Goal: Transaction & Acquisition: Purchase product/service

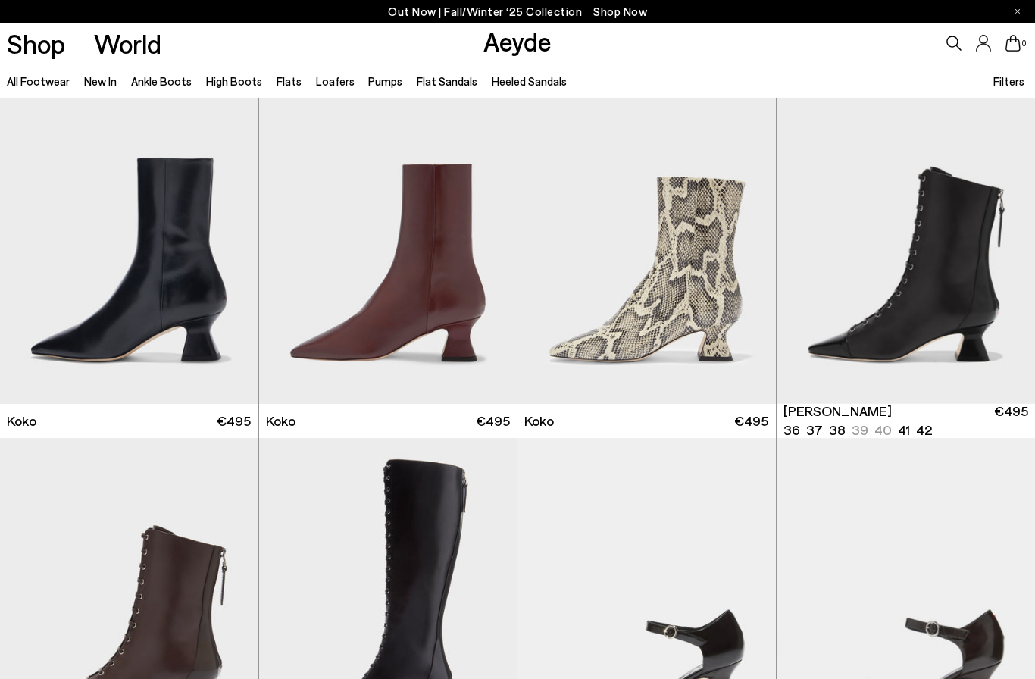
scroll to position [1809, 0]
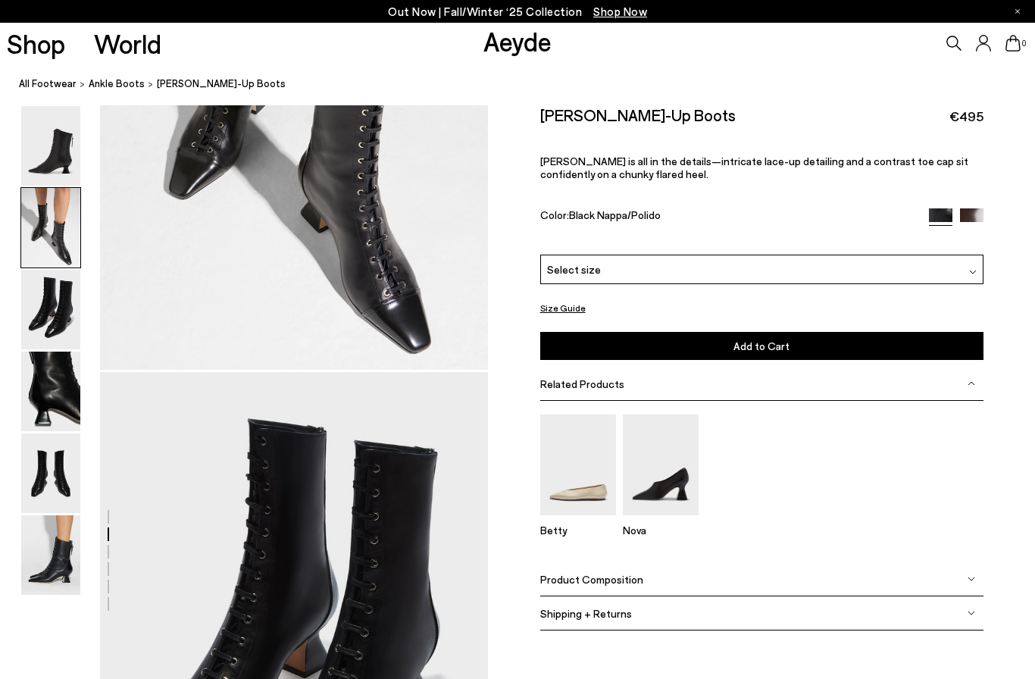
scroll to position [1040, 0]
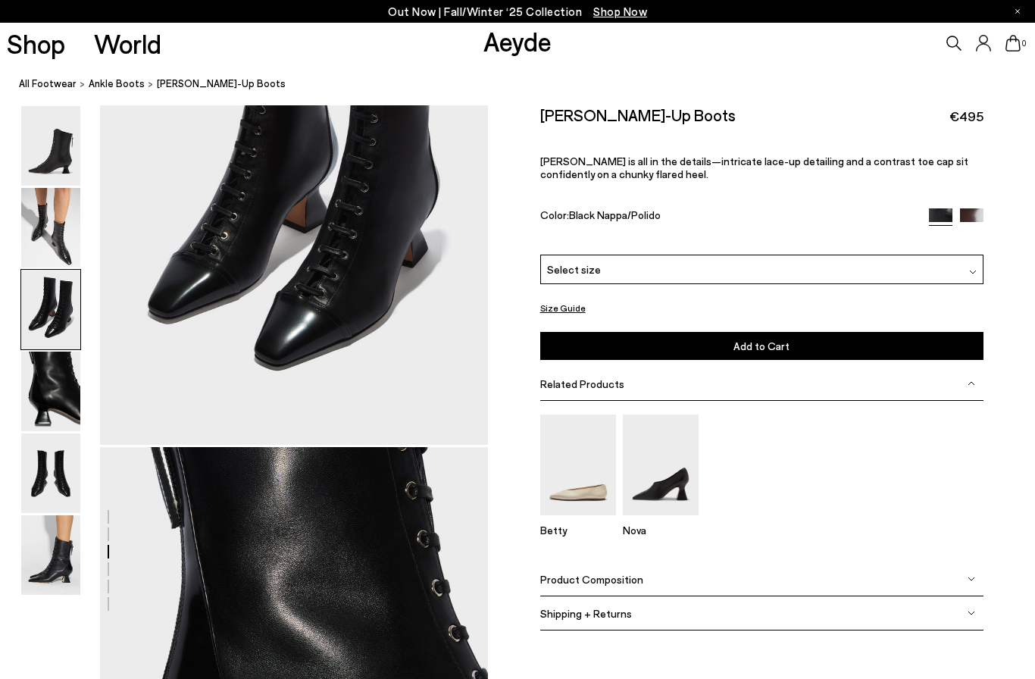
click at [59, 201] on img at bounding box center [50, 228] width 59 height 80
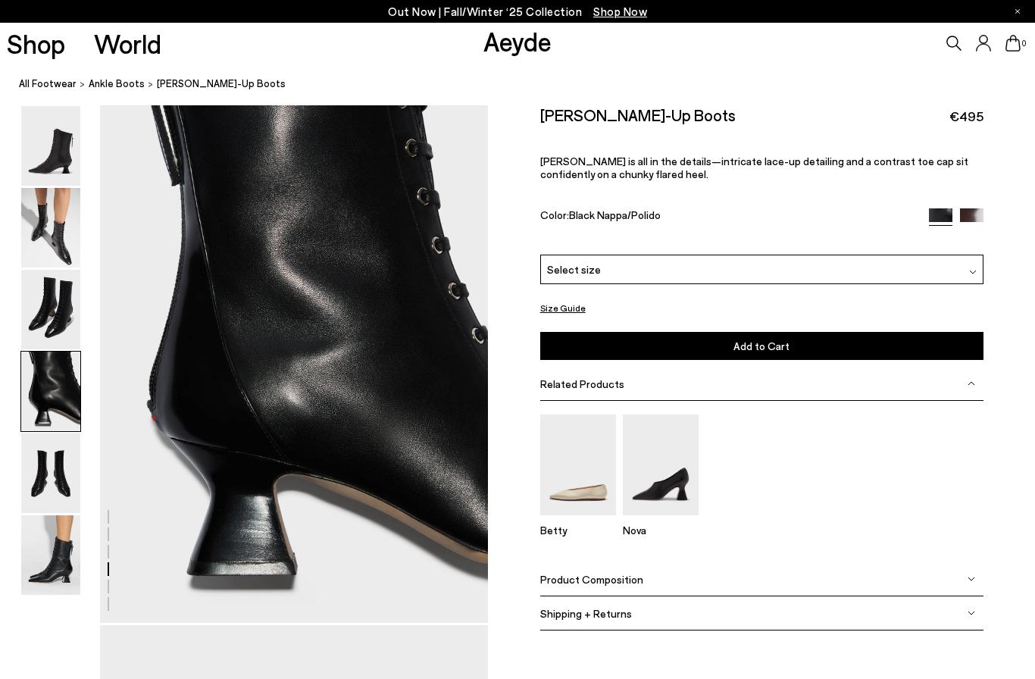
click at [52, 255] on img at bounding box center [50, 228] width 59 height 80
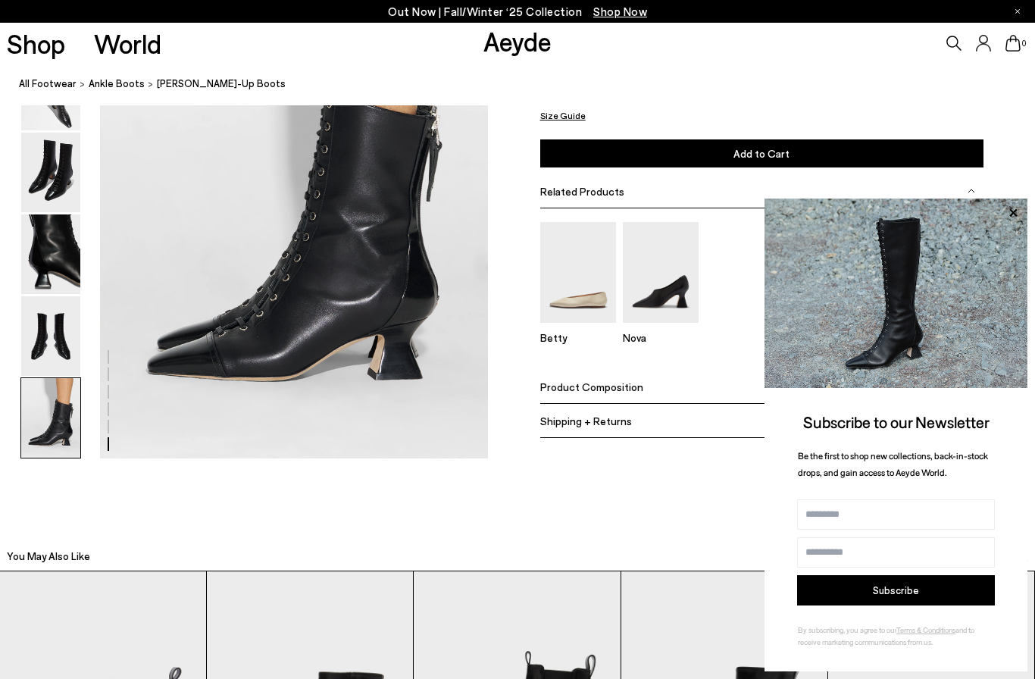
scroll to position [2759, 0]
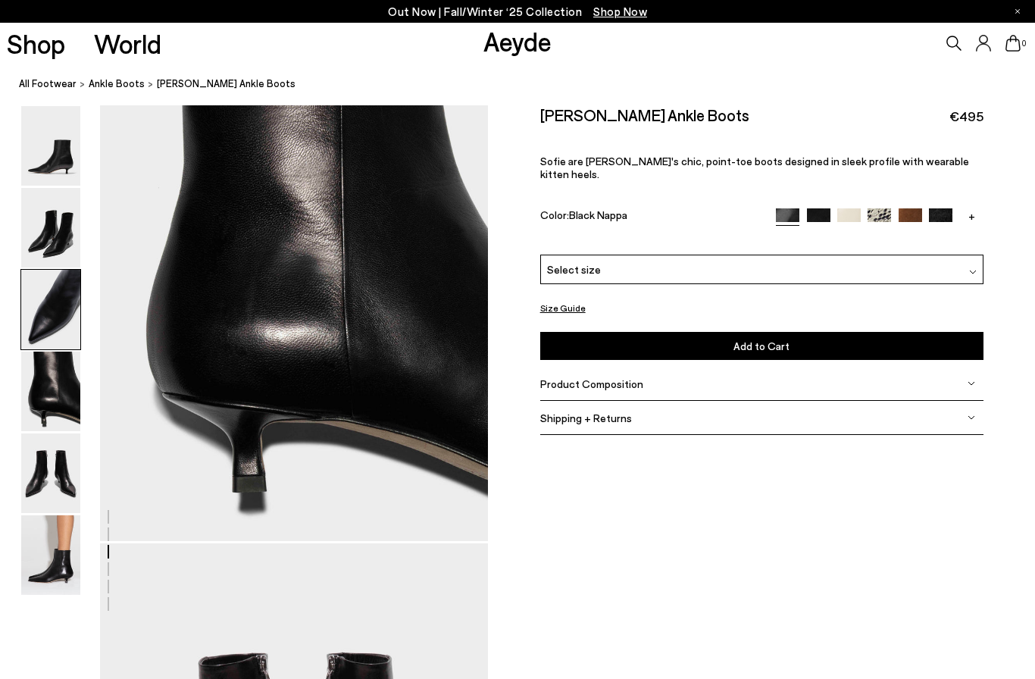
scroll to position [2079, 0]
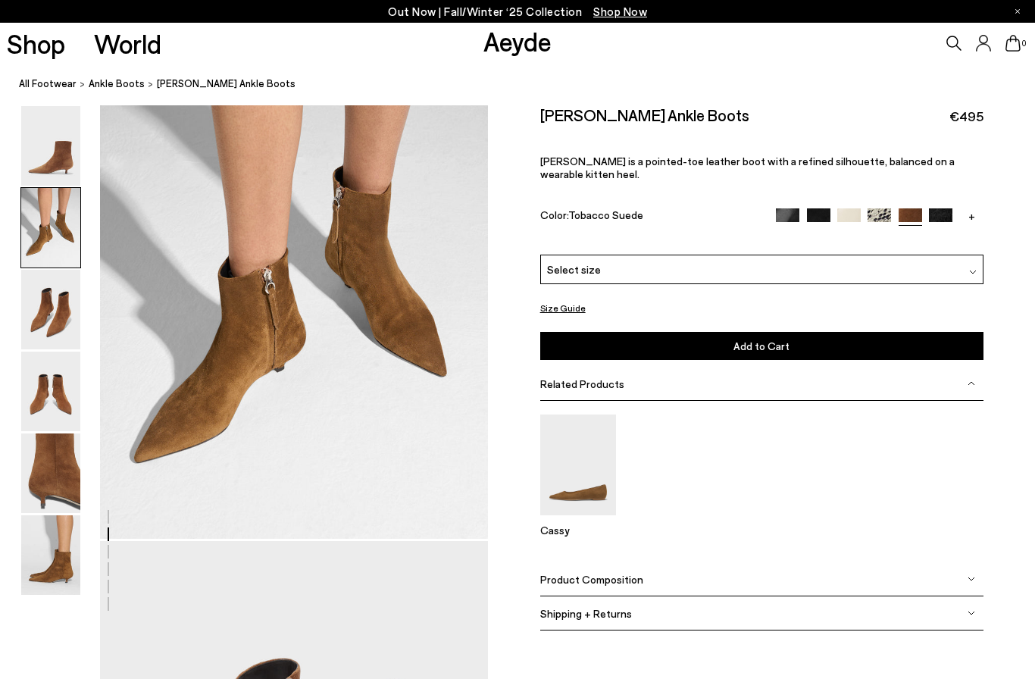
scroll to position [1040, 0]
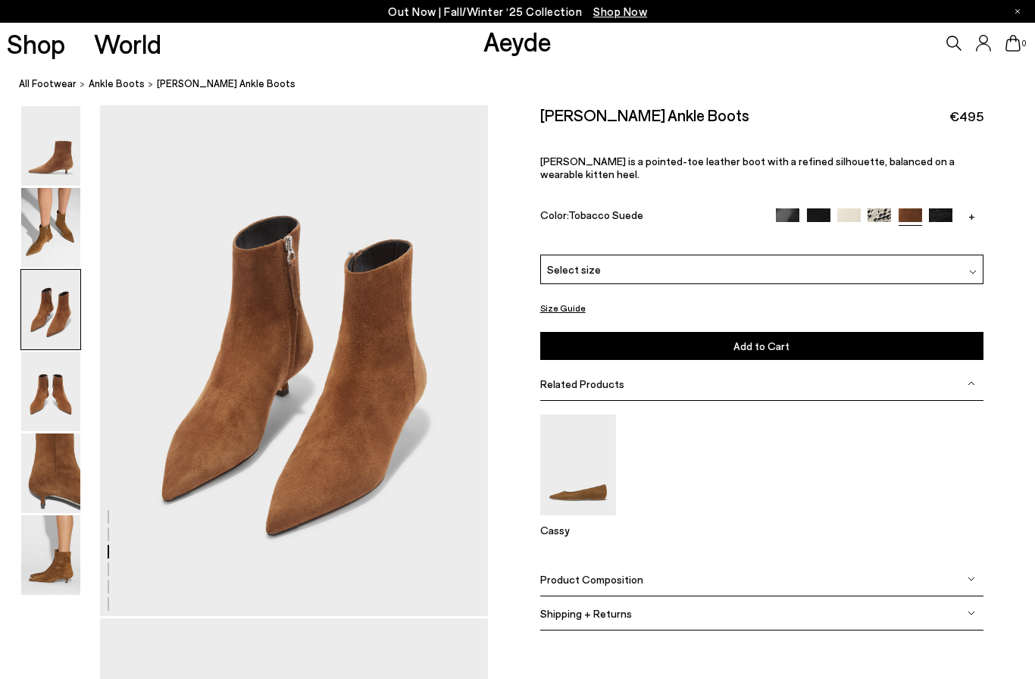
click at [51, 199] on img at bounding box center [50, 228] width 59 height 80
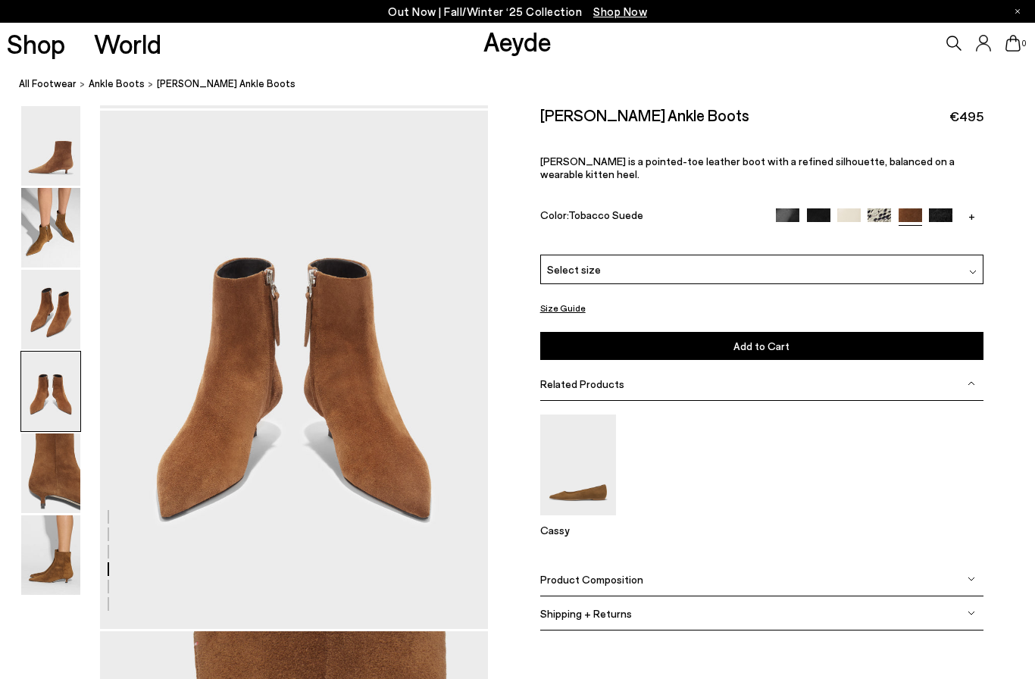
scroll to position [1560, 0]
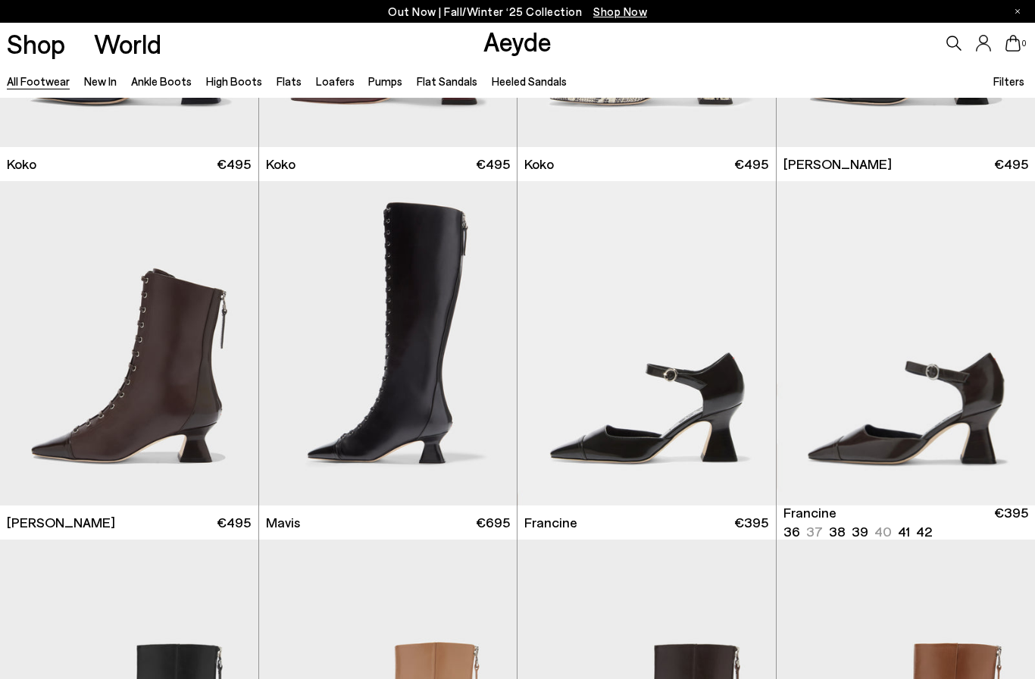
scroll to position [2090, 0]
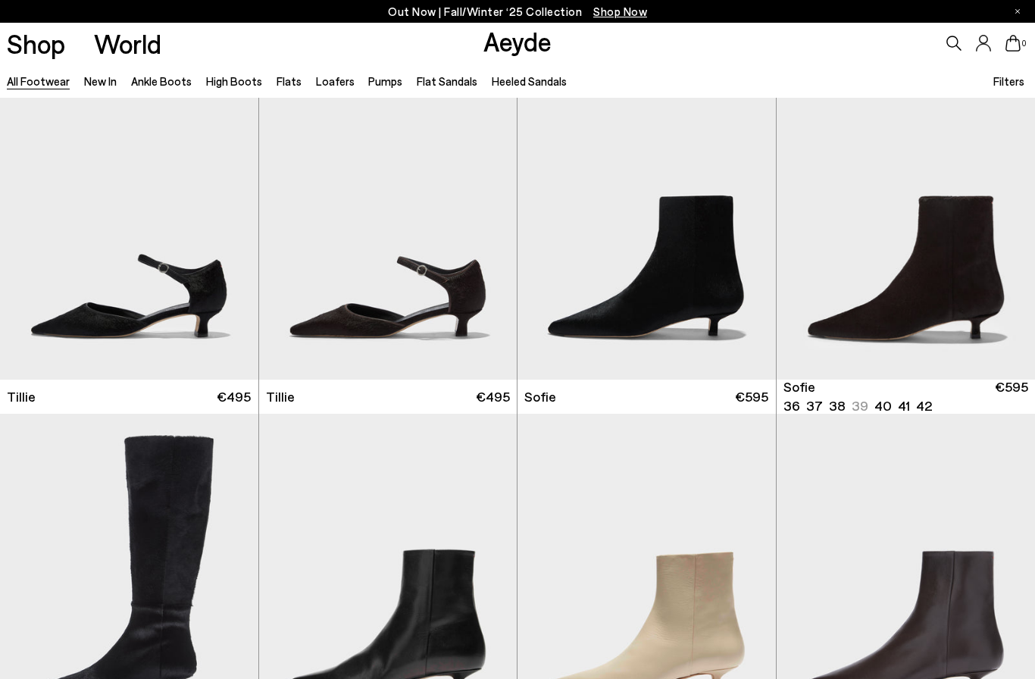
scroll to position [3987, 0]
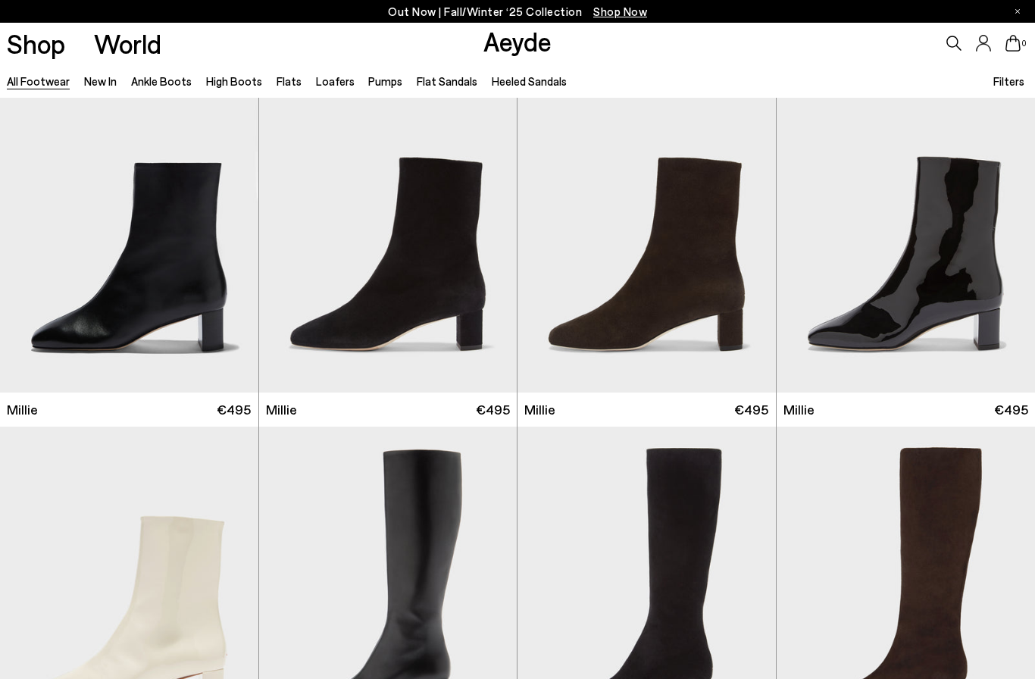
scroll to position [6125, 0]
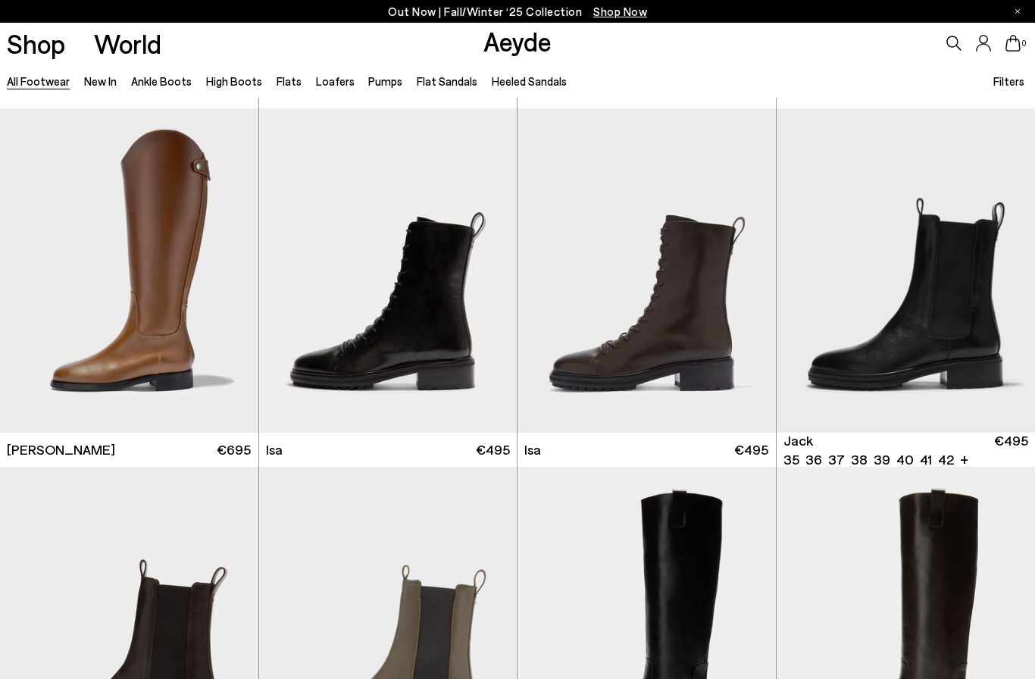
scroll to position [8591, 0]
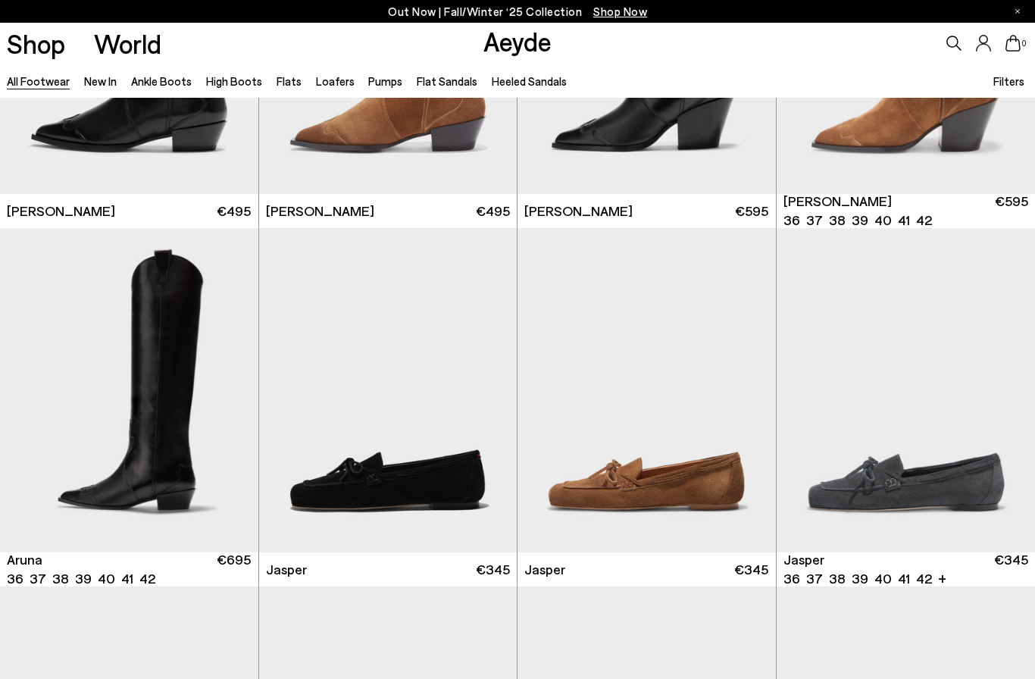
scroll to position [11036, 0]
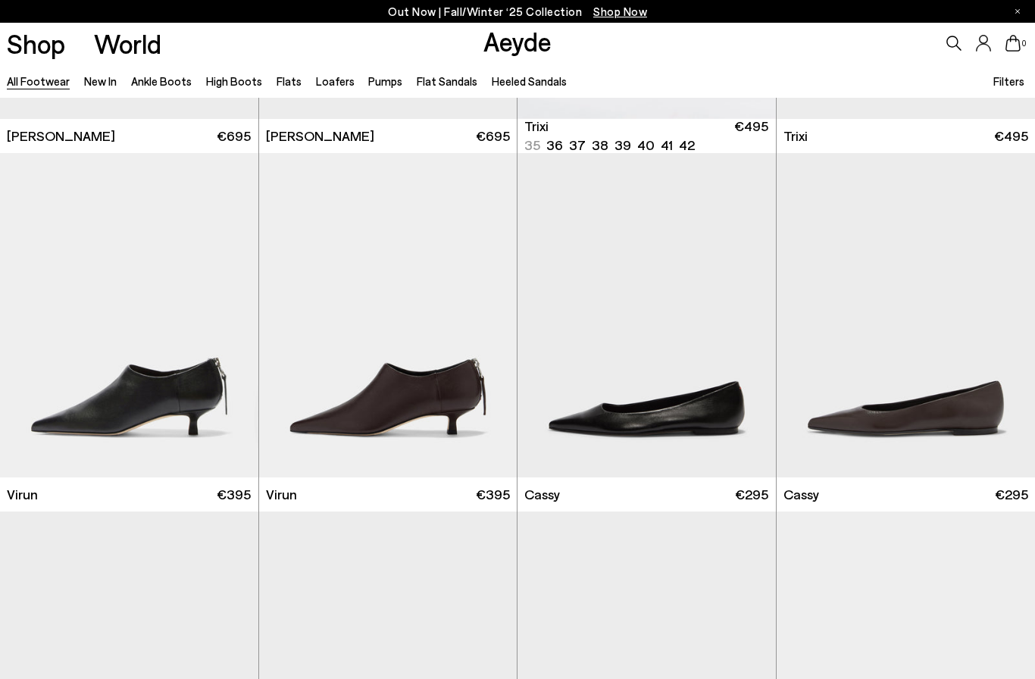
scroll to position [16793, 0]
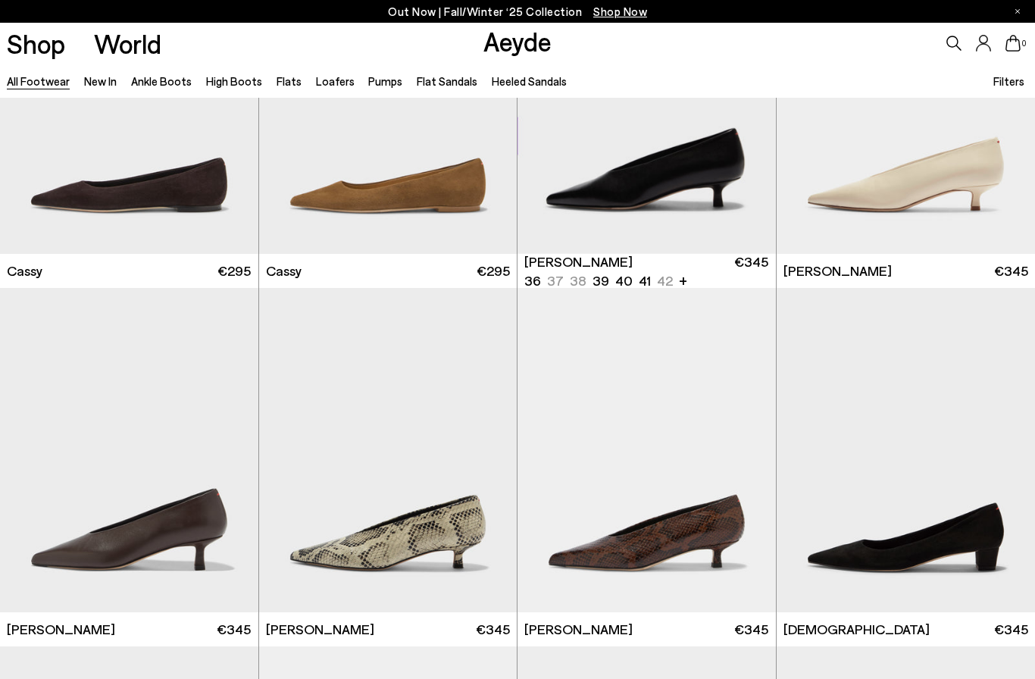
scroll to position [17375, 0]
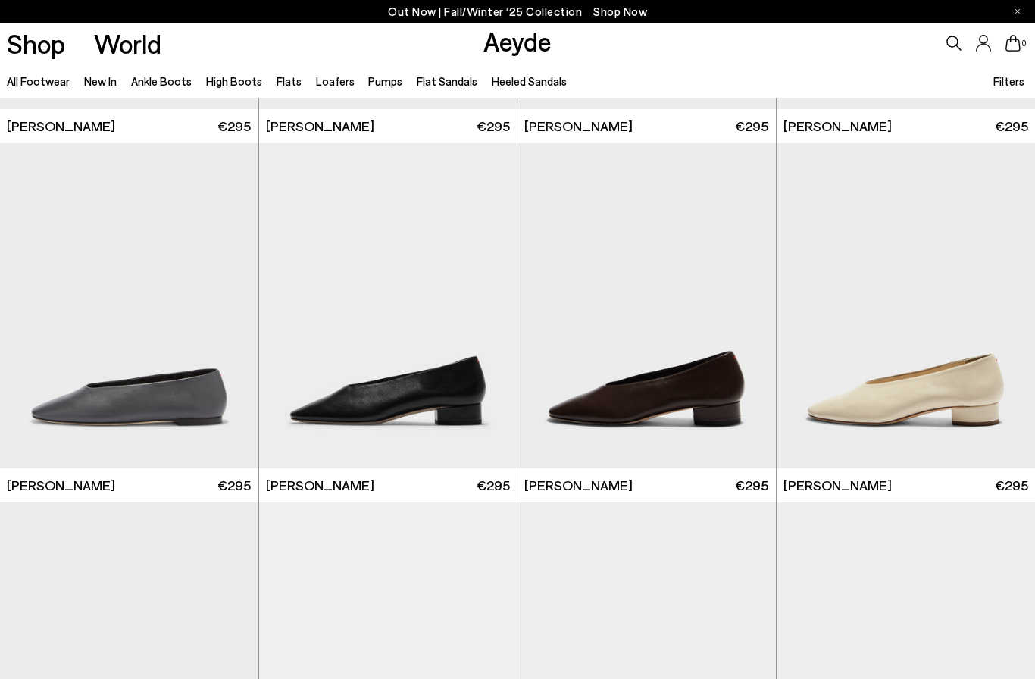
scroll to position [19682, 0]
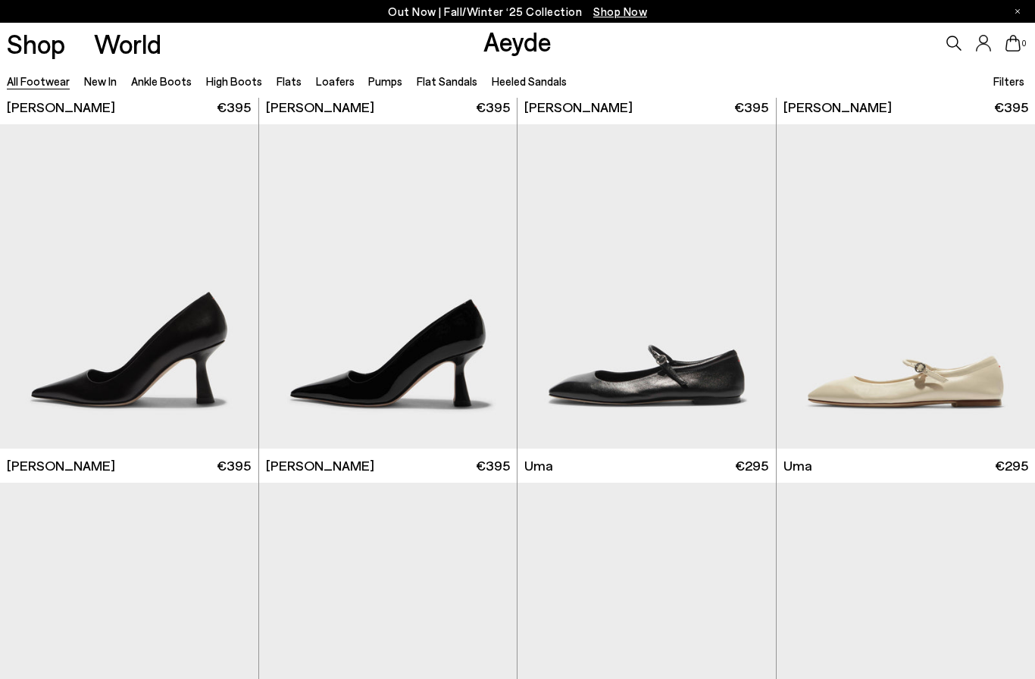
scroll to position [22559, 0]
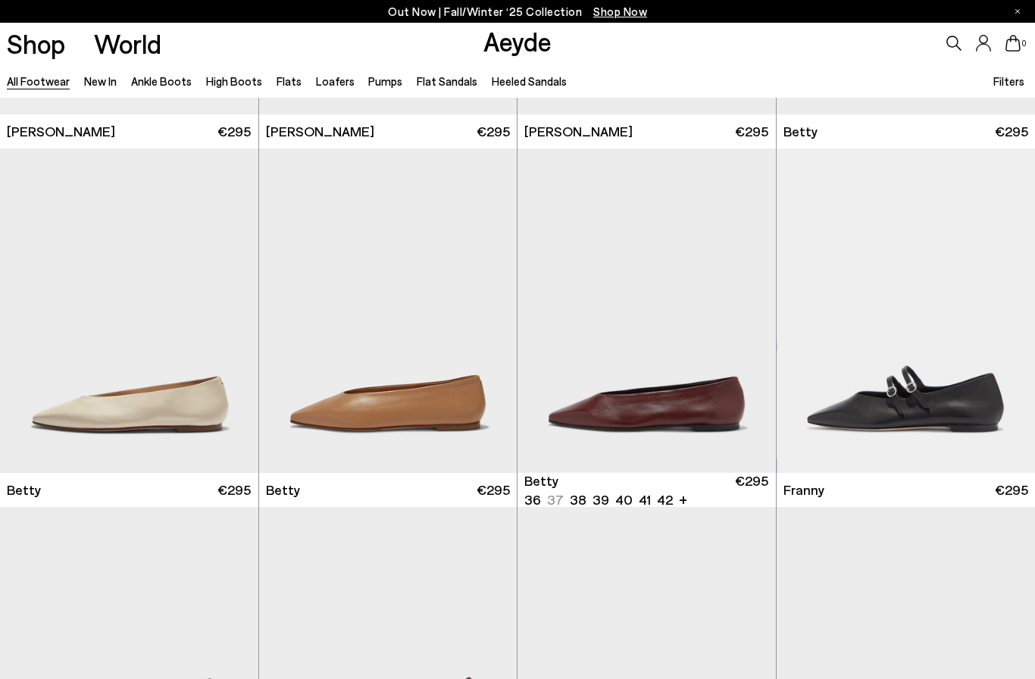
scroll to position [23974, 0]
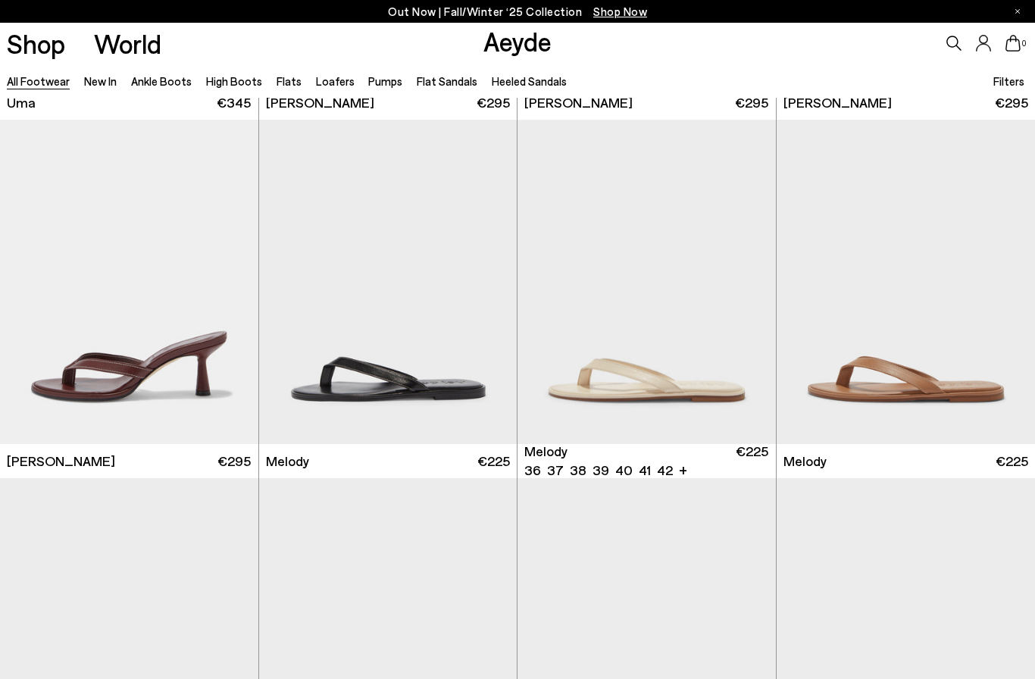
scroll to position [26880, 0]
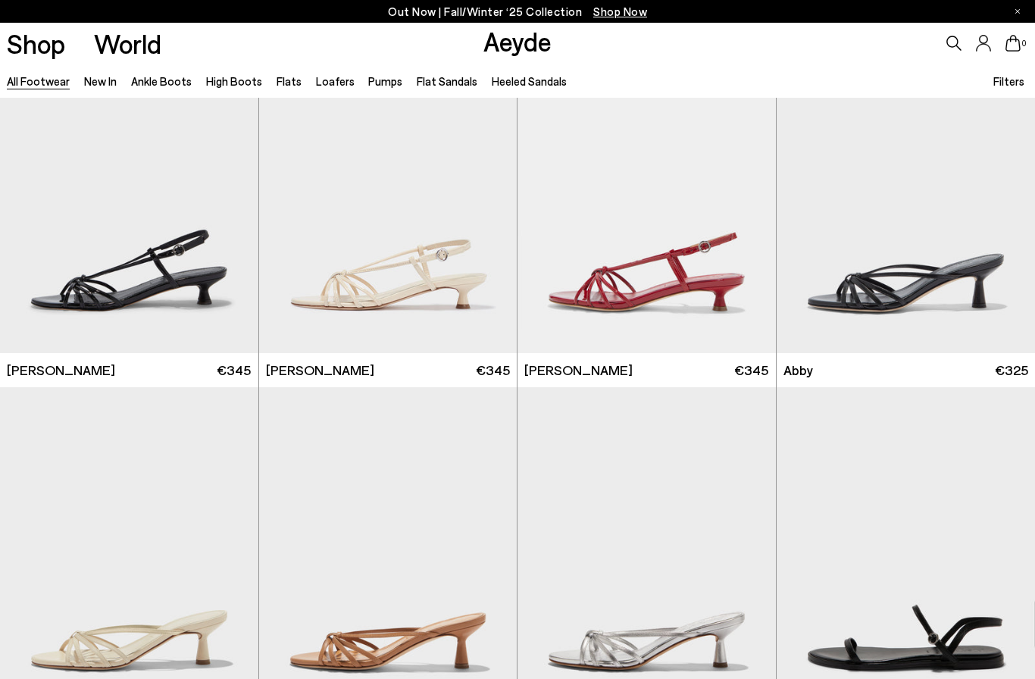
scroll to position [29822, 0]
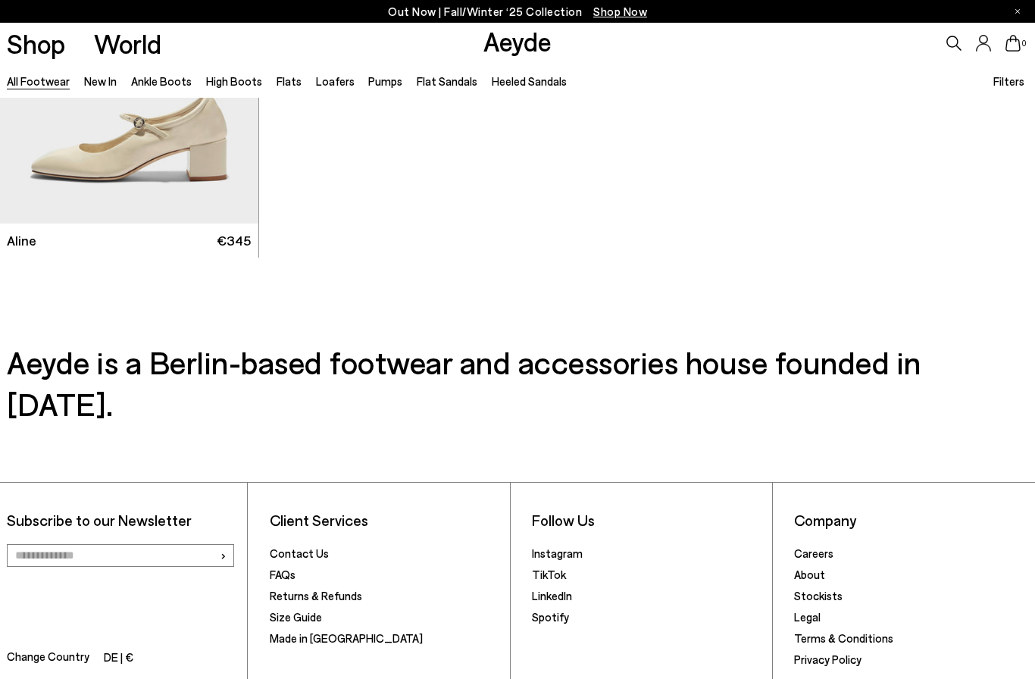
scroll to position [32872, 0]
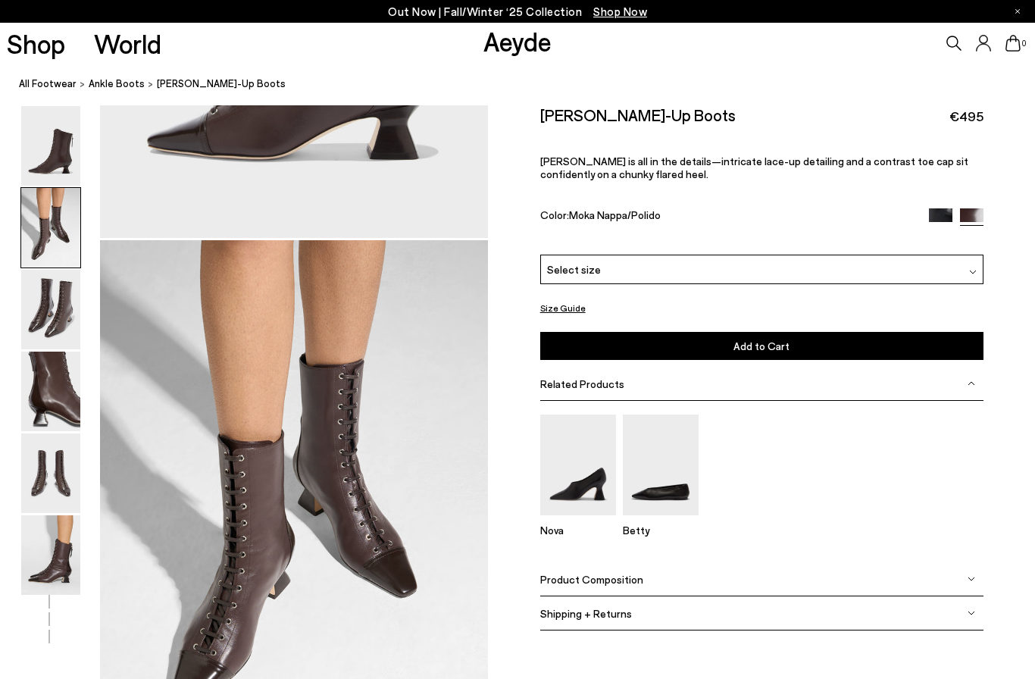
scroll to position [520, 0]
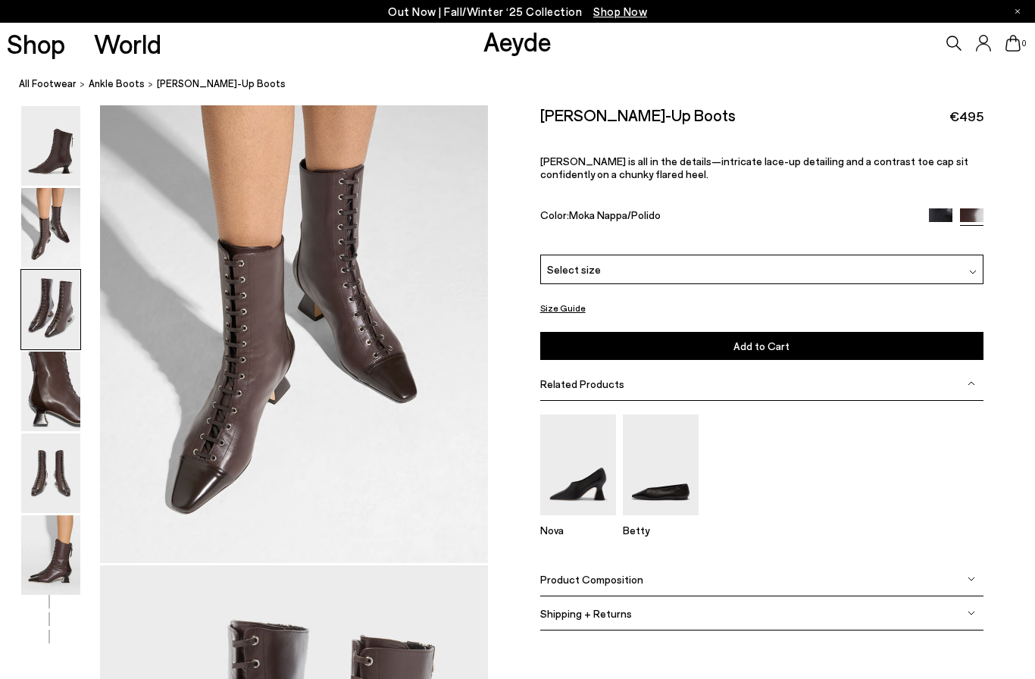
click at [37, 82] on link "All Footwear" at bounding box center [48, 84] width 58 height 16
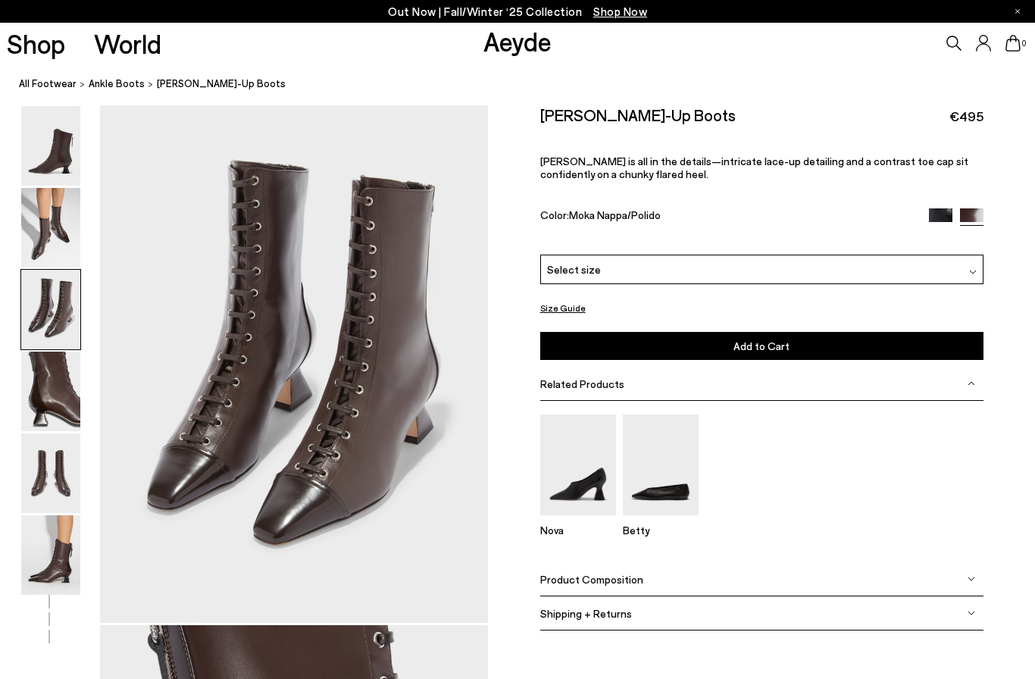
scroll to position [1040, 0]
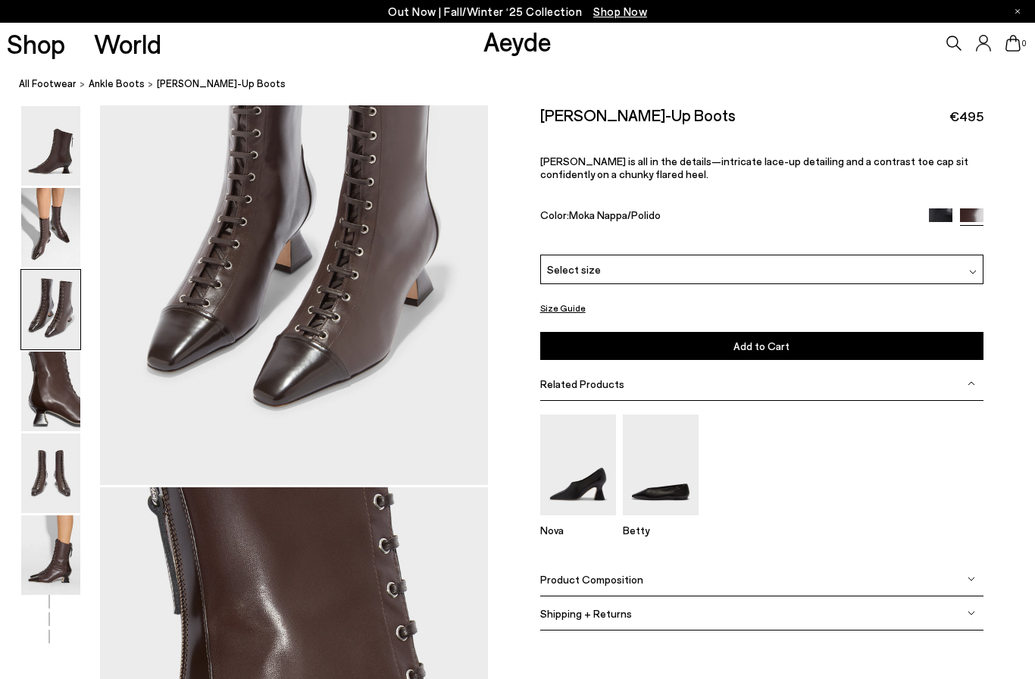
click at [52, 163] on img at bounding box center [50, 146] width 59 height 80
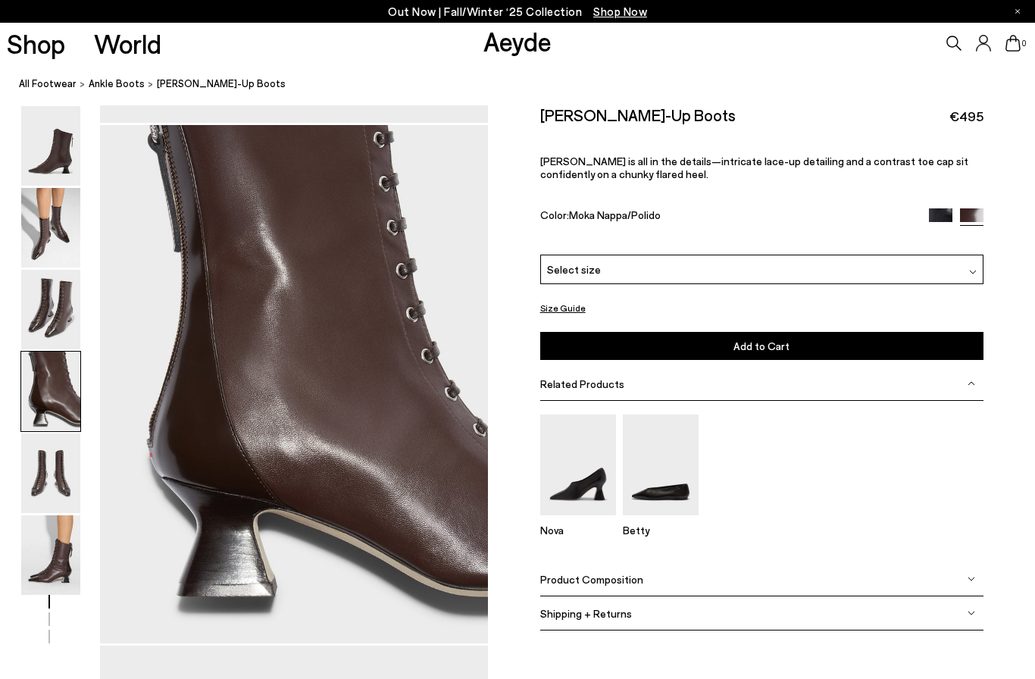
scroll to position [1560, 0]
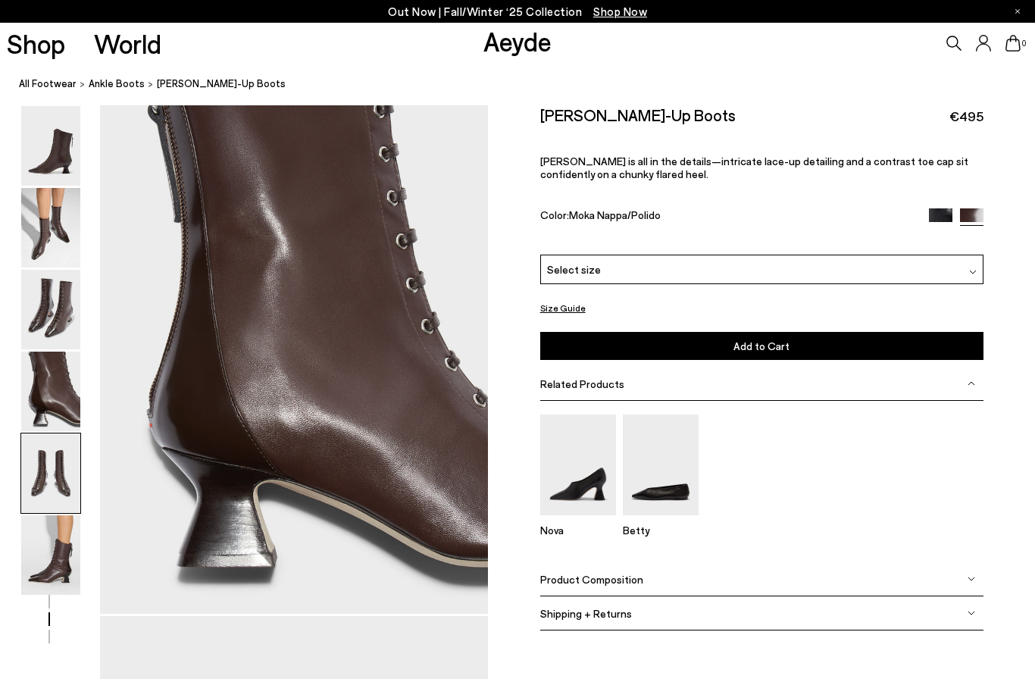
click at [48, 258] on img at bounding box center [50, 228] width 59 height 80
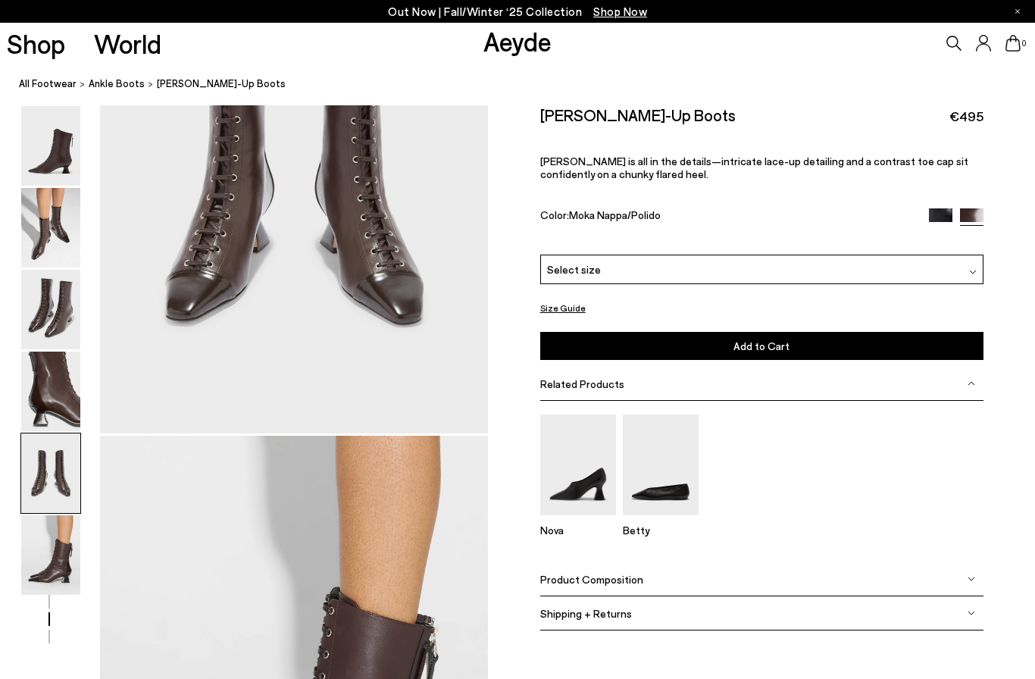
scroll to position [2263, 0]
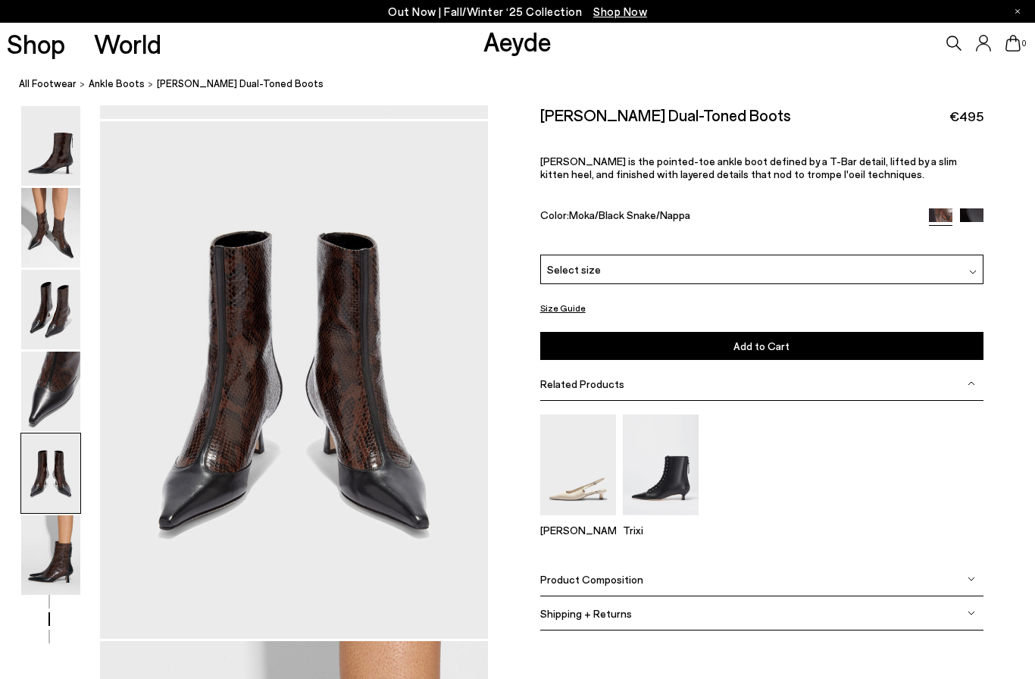
scroll to position [2079, 0]
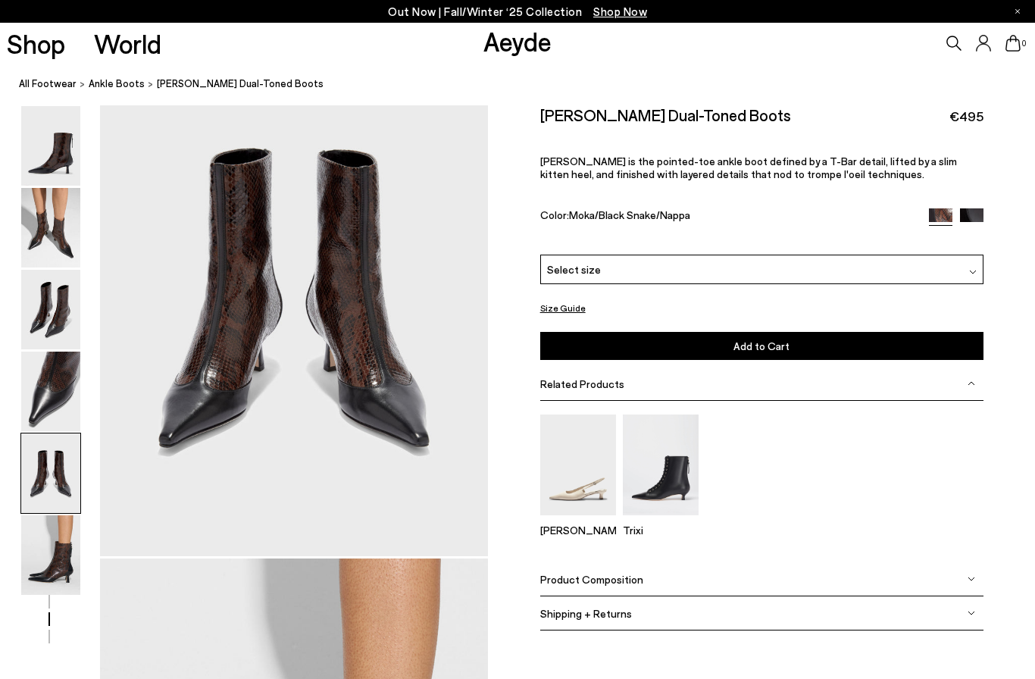
click at [59, 306] on img at bounding box center [50, 310] width 59 height 80
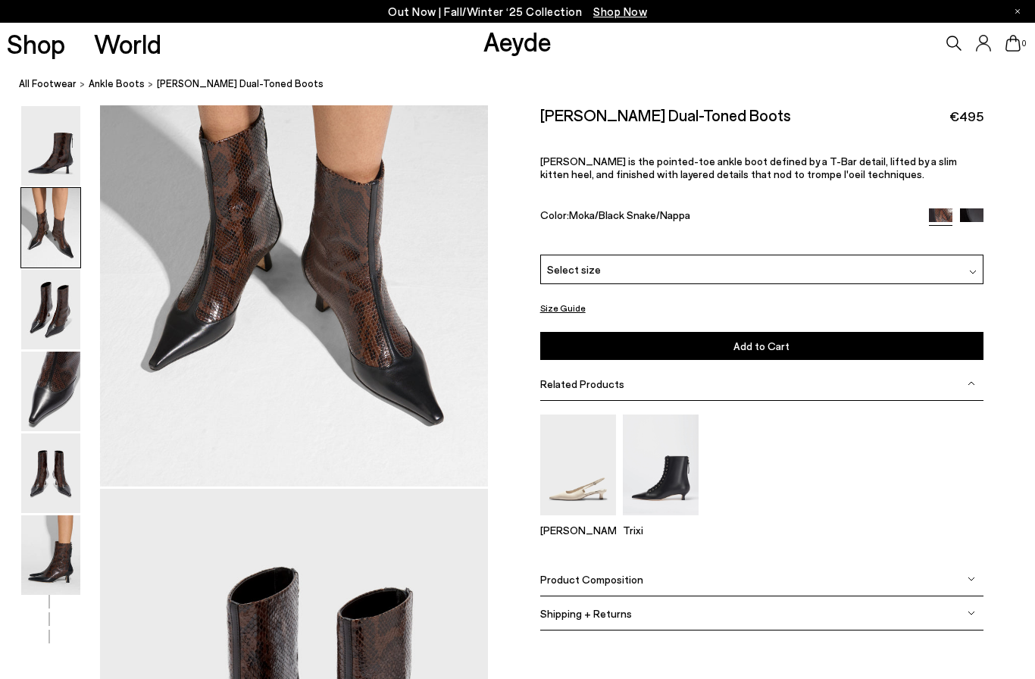
scroll to position [653, 0]
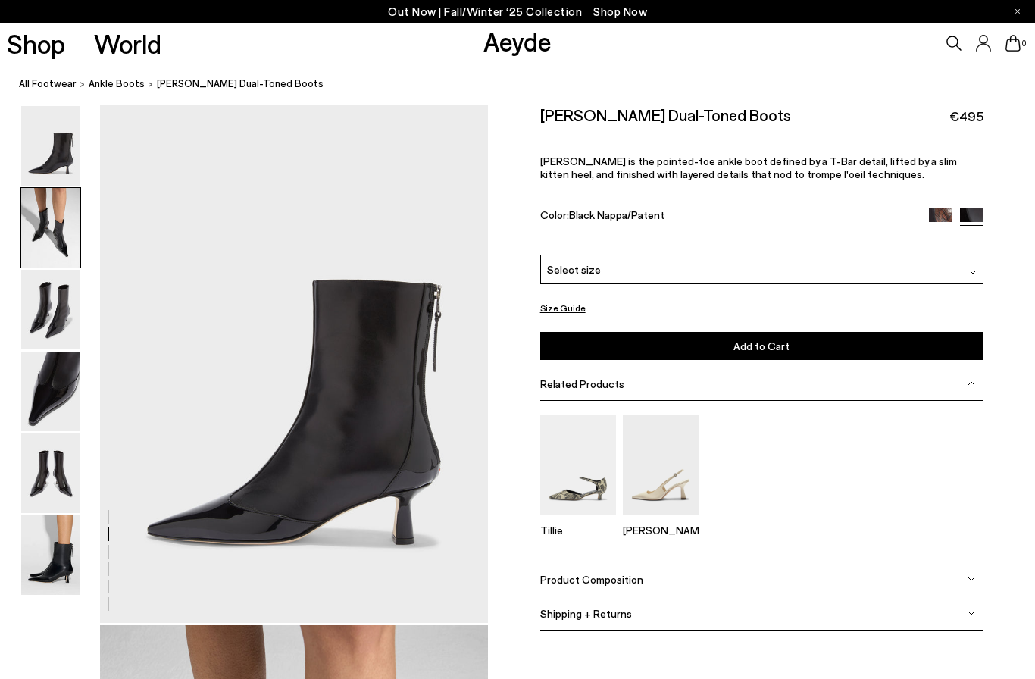
scroll to position [520, 0]
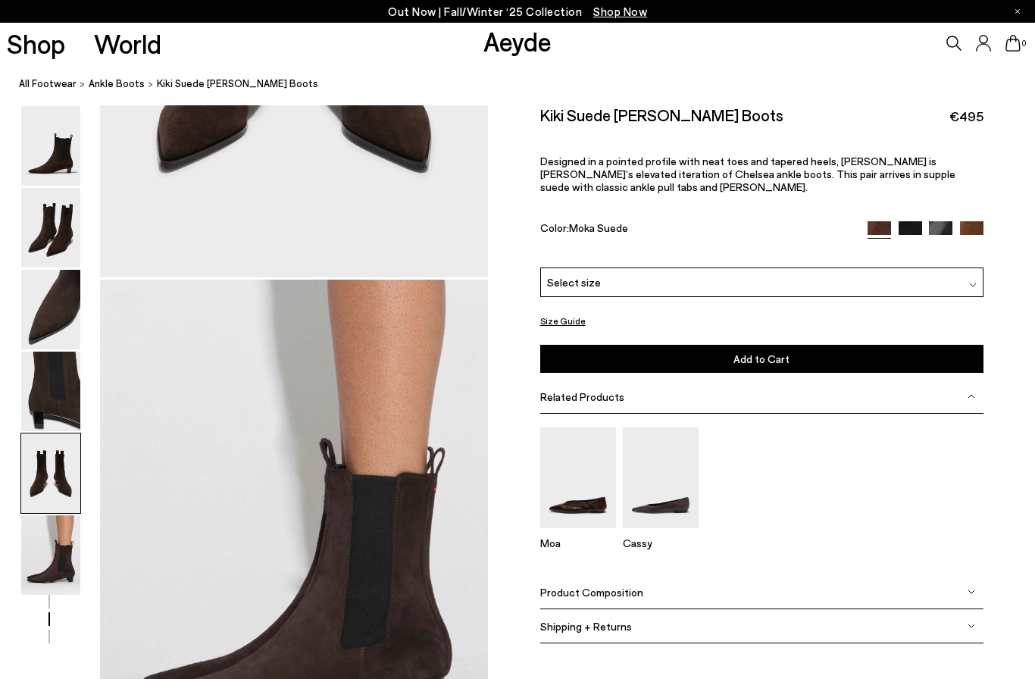
scroll to position [2079, 0]
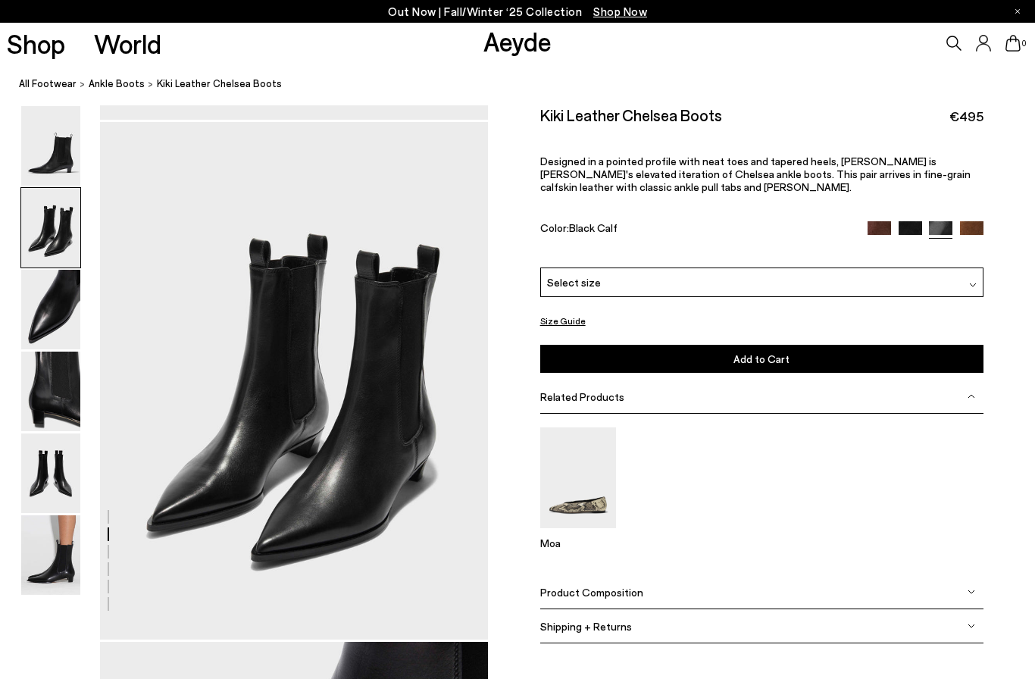
scroll to position [520, 0]
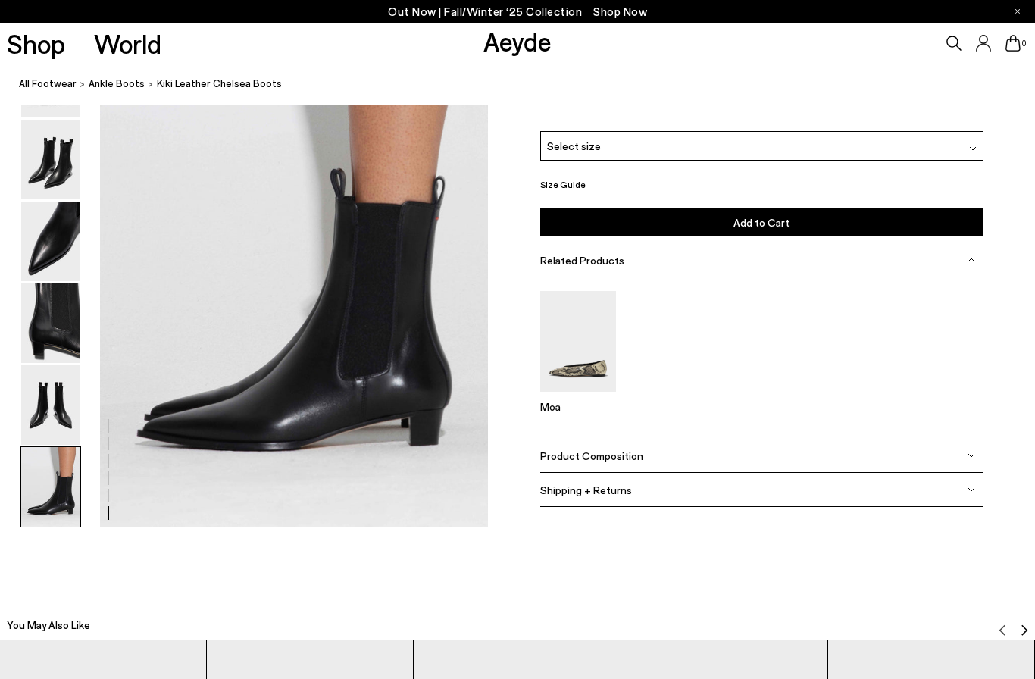
scroll to position [2703, 0]
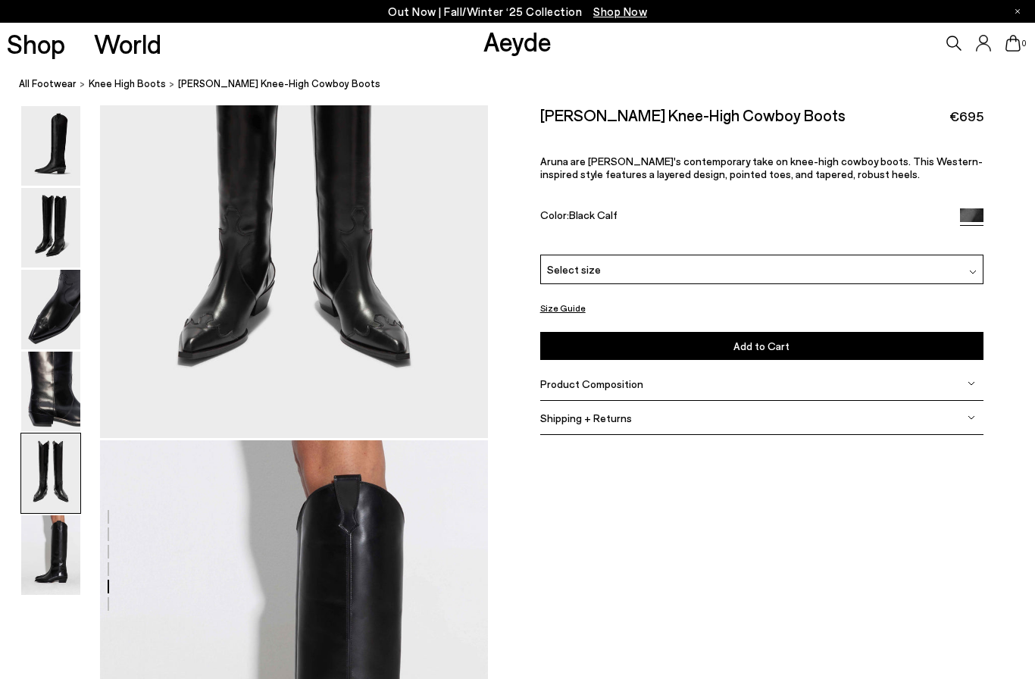
scroll to position [2079, 0]
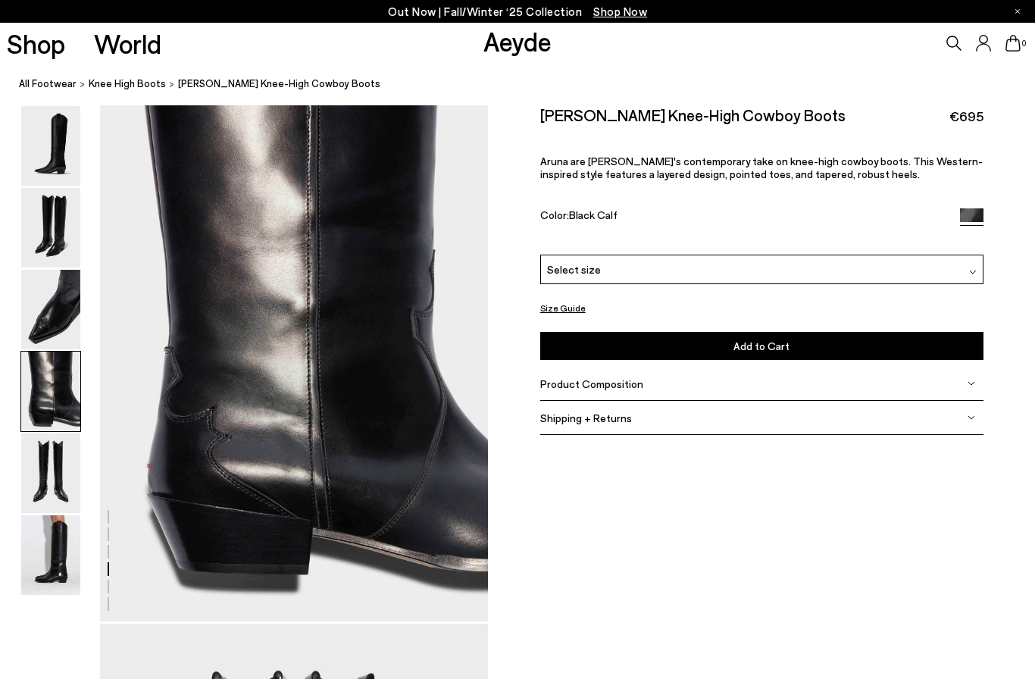
scroll to position [1560, 0]
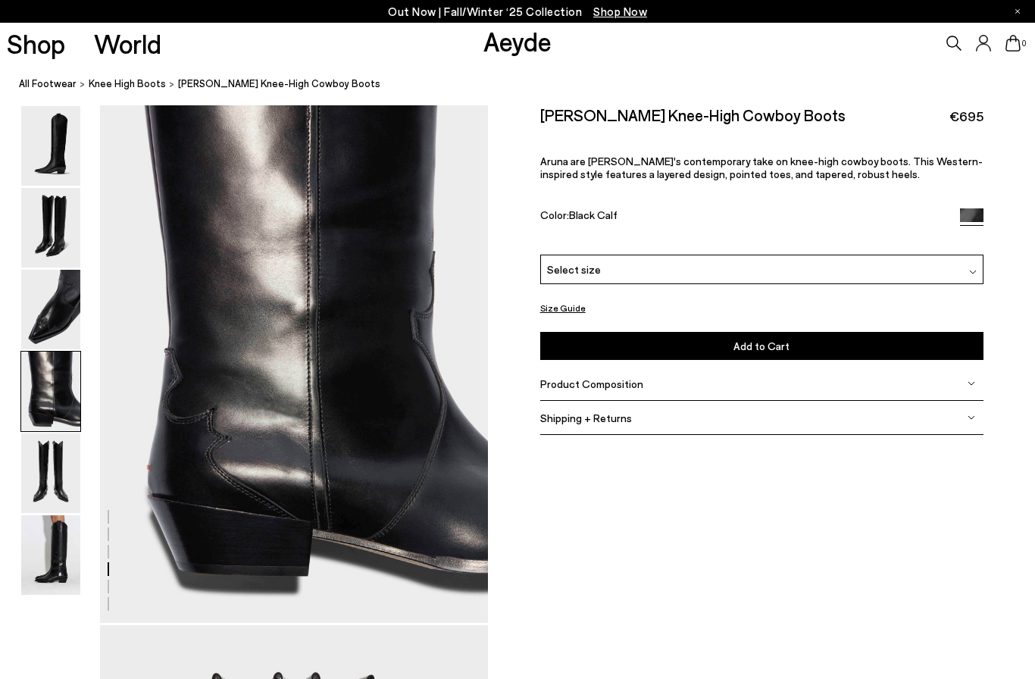
click at [43, 575] on img at bounding box center [50, 555] width 59 height 80
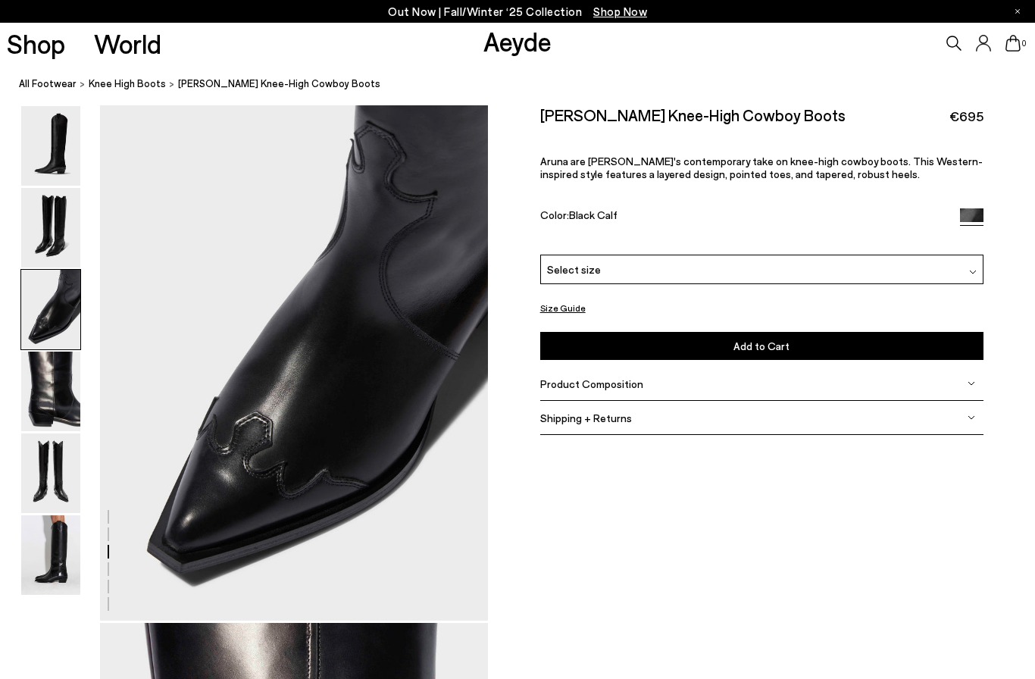
scroll to position [1040, 0]
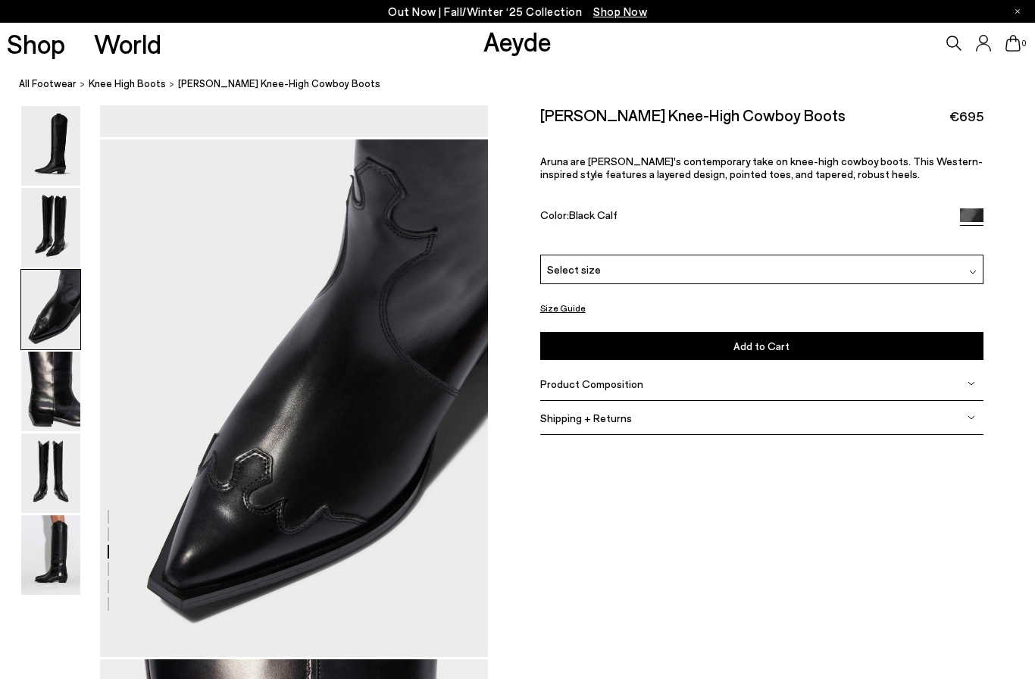
click at [61, 463] on img at bounding box center [50, 473] width 59 height 80
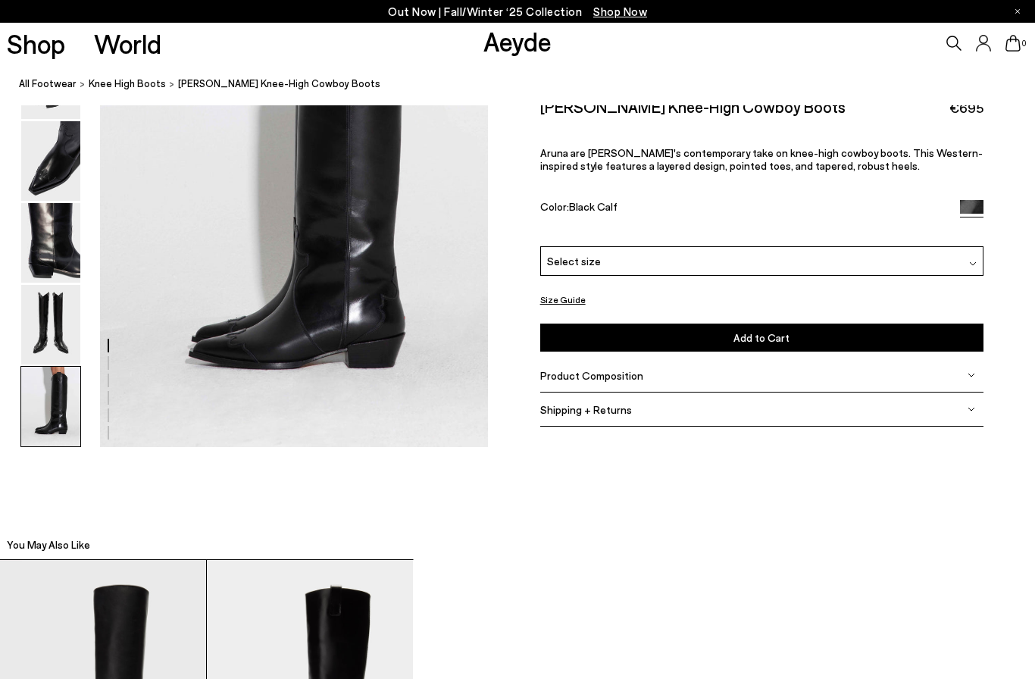
scroll to position [2768, 0]
